Goal: Task Accomplishment & Management: Use online tool/utility

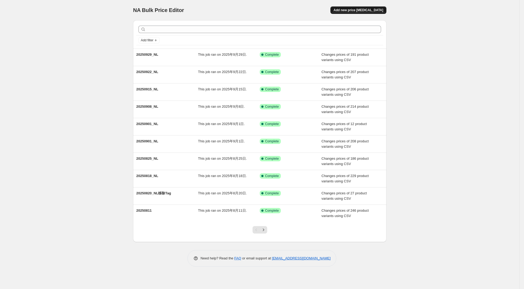
click at [363, 10] on span "Add new price [MEDICAL_DATA]" at bounding box center [359, 10] width 50 height 4
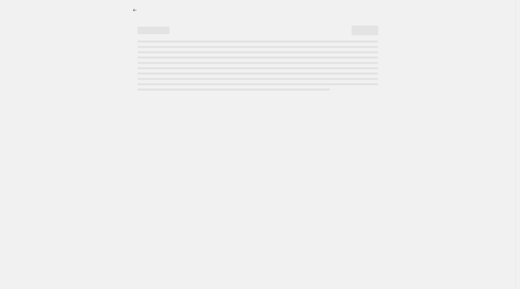
select select "percentage"
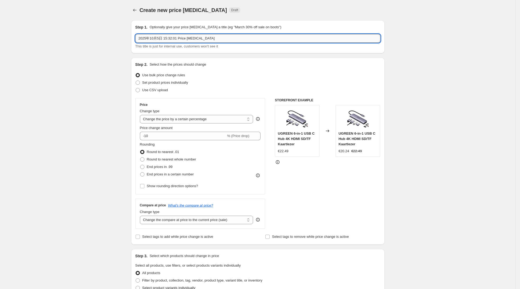
click at [221, 41] on input "2025年10月5日 15:32:01 Price [MEDICAL_DATA]" at bounding box center [257, 38] width 245 height 9
click at [167, 90] on span "Use CSV upload" at bounding box center [155, 90] width 26 height 4
click at [136, 88] on input "Use CSV upload" at bounding box center [136, 88] width 0 height 0
radio input "true"
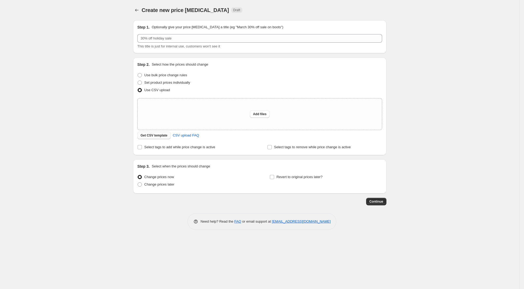
click at [159, 133] on button "Get CSV template" at bounding box center [153, 135] width 33 height 7
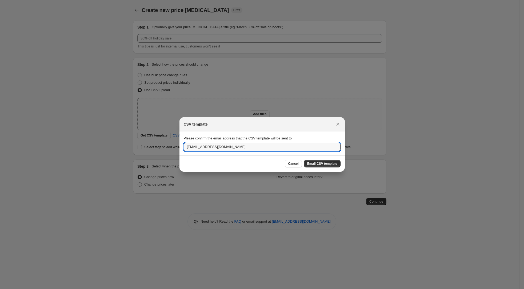
drag, startPoint x: 199, startPoint y: 150, endPoint x: 166, endPoint y: 149, distance: 32.6
click at [166, 289] on div "CSV template Please confirm the email address that the CSV template will be sen…" at bounding box center [262, 289] width 524 height 0
click at [201, 149] on input "[EMAIL_ADDRESS][DOMAIN_NAME]" at bounding box center [262, 147] width 157 height 9
click at [255, 147] on input "[EMAIL_ADDRESS][DOMAIN_NAME]" at bounding box center [262, 147] width 157 height 9
type input "[EMAIL_ADDRESS][DOMAIN_NAME]"
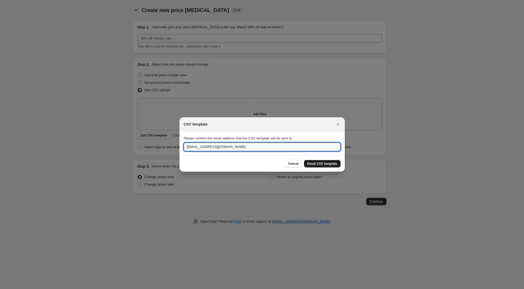
click at [311, 163] on span "Email CSV template" at bounding box center [322, 164] width 30 height 4
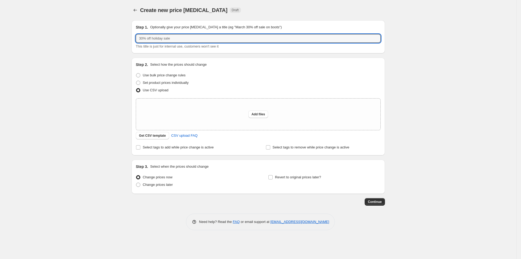
drag, startPoint x: 180, startPoint y: 38, endPoint x: 115, endPoint y: 39, distance: 65.7
click at [115, 39] on div "Create new price [MEDICAL_DATA]. This page is ready Create new price [MEDICAL_D…" at bounding box center [258, 129] width 517 height 259
type input "20251006_NL"
click at [262, 113] on span "Add files" at bounding box center [259, 114] width 14 height 4
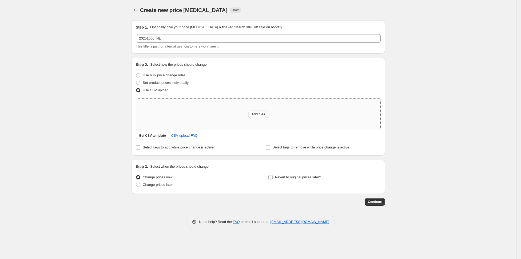
type input "C:\fakepath\20251006_NL.csv"
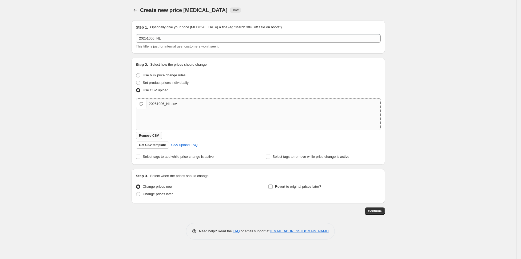
click at [147, 137] on span "Remove CSV" at bounding box center [149, 135] width 20 height 4
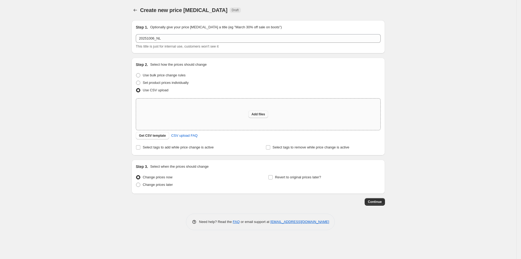
click at [249, 116] on button "Add files" at bounding box center [258, 113] width 20 height 7
type input "C:\fakepath\20251006_NL.csv"
